Goal: Task Accomplishment & Management: Use online tool/utility

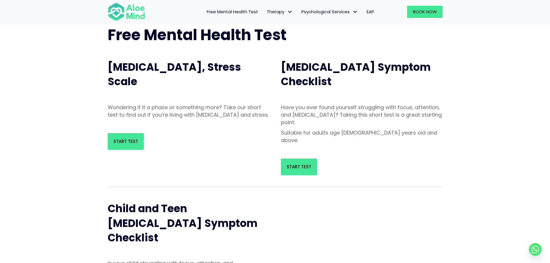
scroll to position [58, 0]
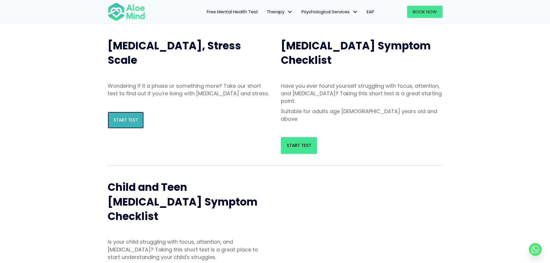
click at [130, 123] on span "Start Test" at bounding box center [126, 120] width 25 height 6
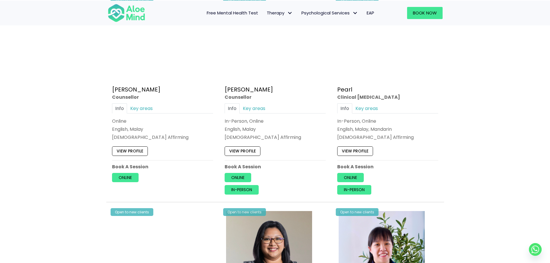
scroll to position [1589, 0]
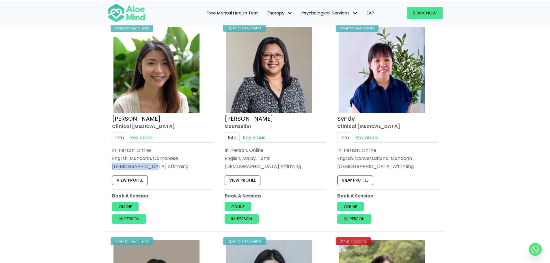
drag, startPoint x: 154, startPoint y: 166, endPoint x: 110, endPoint y: 166, distance: 43.6
click at [110, 166] on div "Open to new clients [PERSON_NAME] Clinical [MEDICAL_DATA] Info Key areas In-Per…" at bounding box center [163, 124] width 110 height 207
copy div "[DEMOGRAPHIC_DATA] Affirming"
